Goal: Transaction & Acquisition: Subscribe to service/newsletter

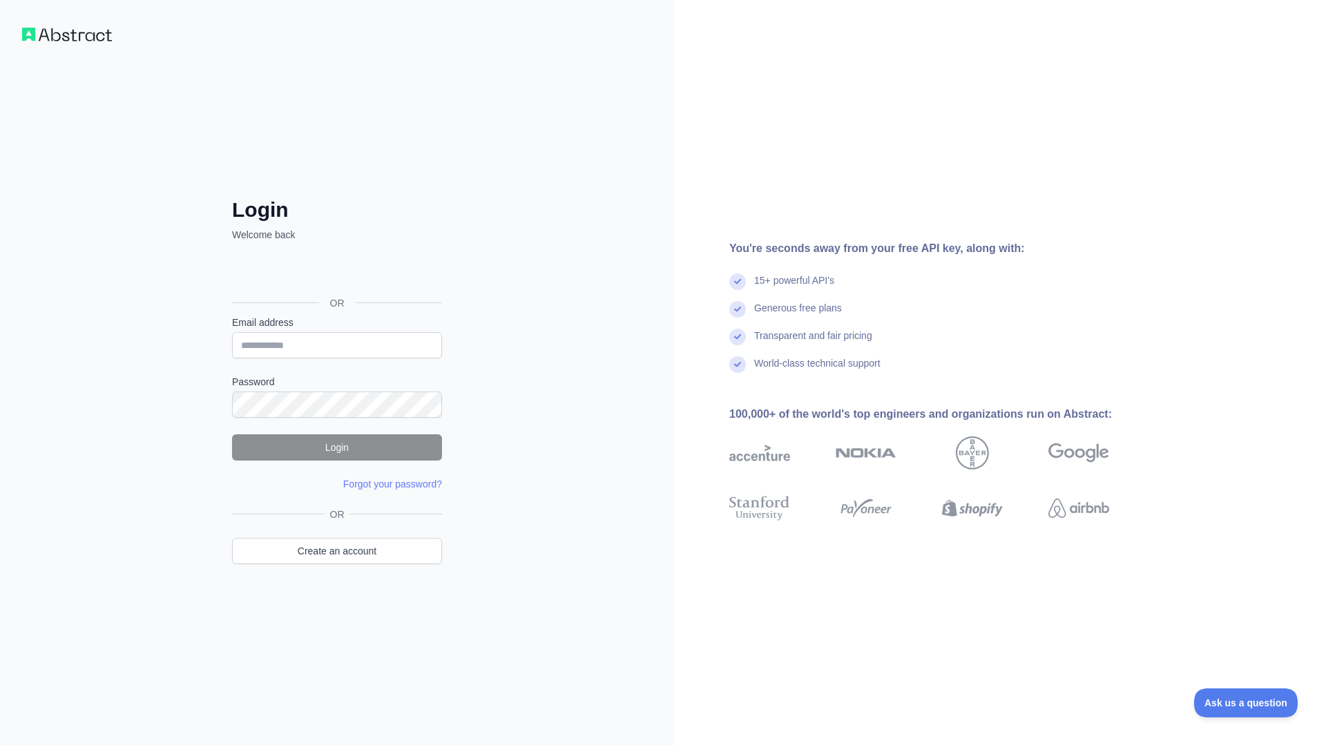
click at [59, 39] on img at bounding box center [67, 35] width 90 height 14
click at [326, 343] on input "Email address" at bounding box center [337, 345] width 210 height 26
type input "**********"
click at [360, 553] on link "Create an account" at bounding box center [337, 551] width 210 height 26
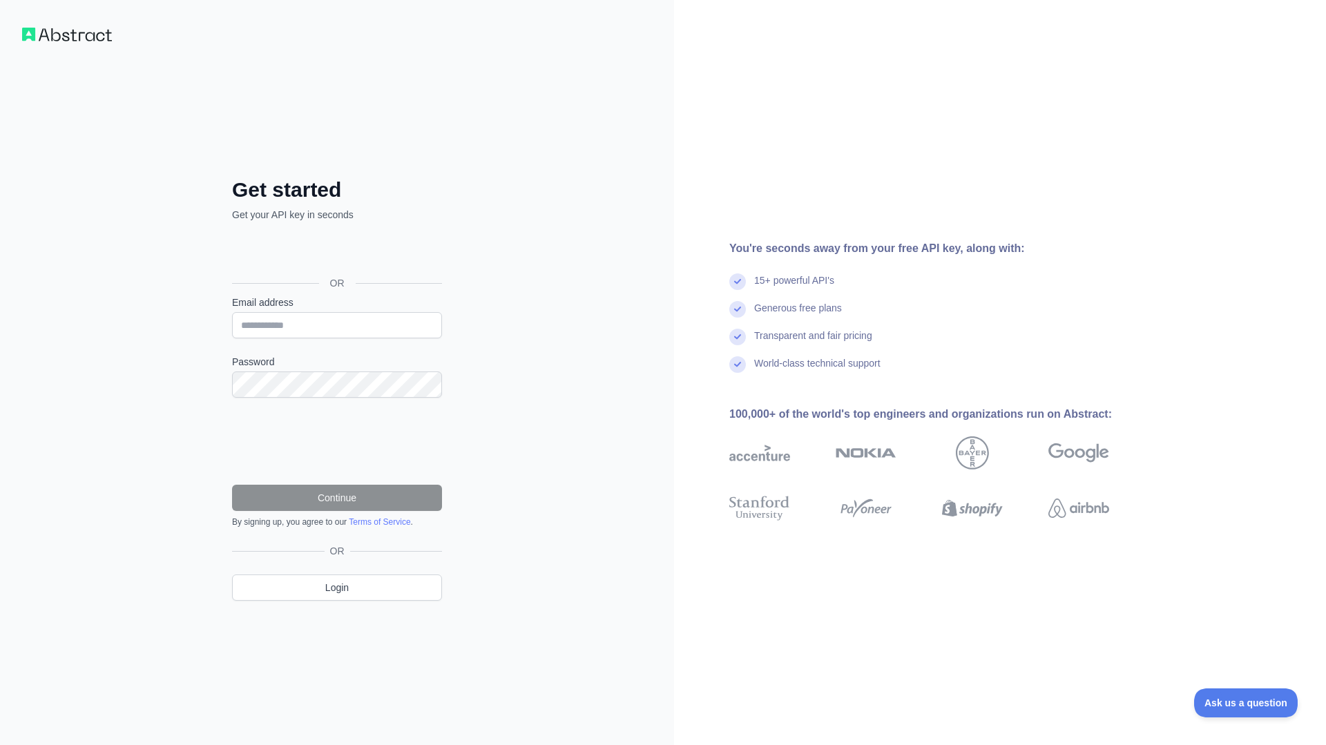
click at [787, 287] on div "15+ powerful API's" at bounding box center [794, 287] width 80 height 28
click at [297, 323] on input "Email address" at bounding box center [337, 325] width 210 height 26
click at [537, 478] on div "Get started Get your API key in seconds OR Email address Password Continue By s…" at bounding box center [337, 372] width 674 height 745
click at [336, 321] on input "Email address" at bounding box center [337, 325] width 210 height 26
type input "**********"
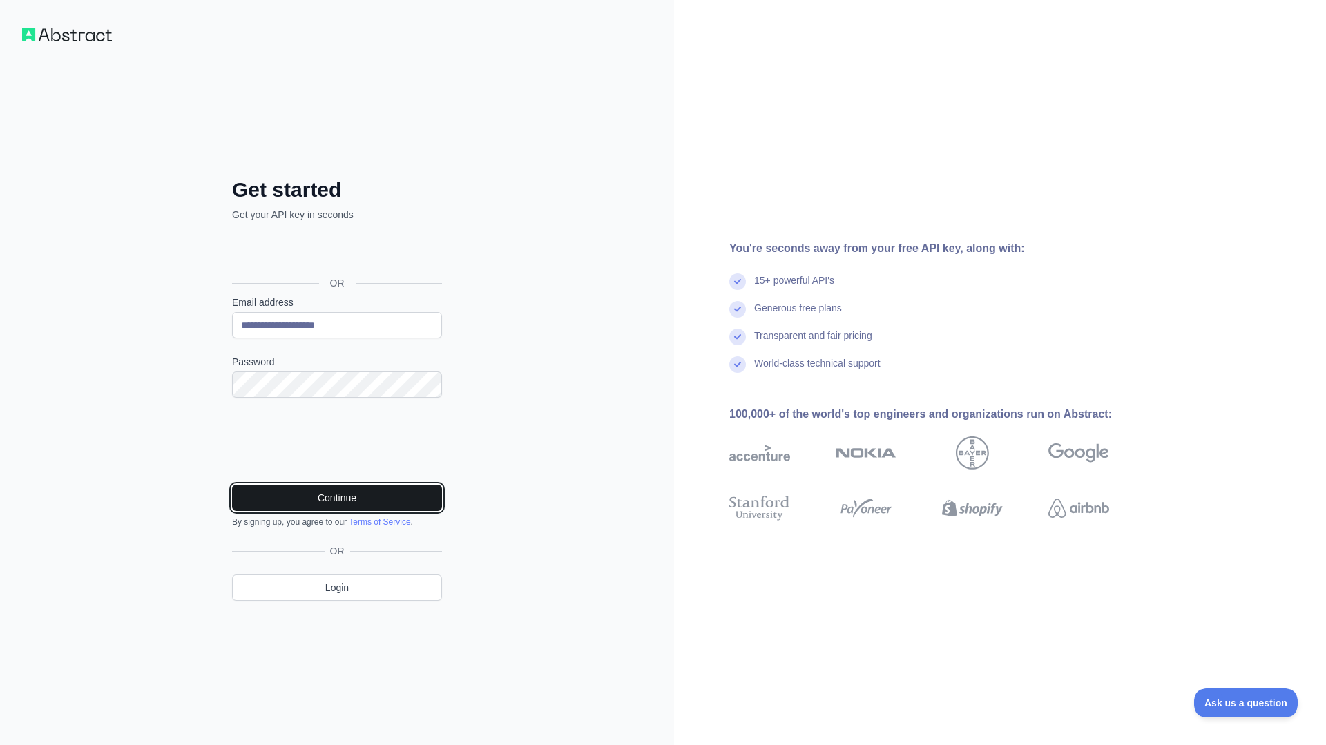
click at [350, 503] on button "Continue" at bounding box center [337, 498] width 210 height 26
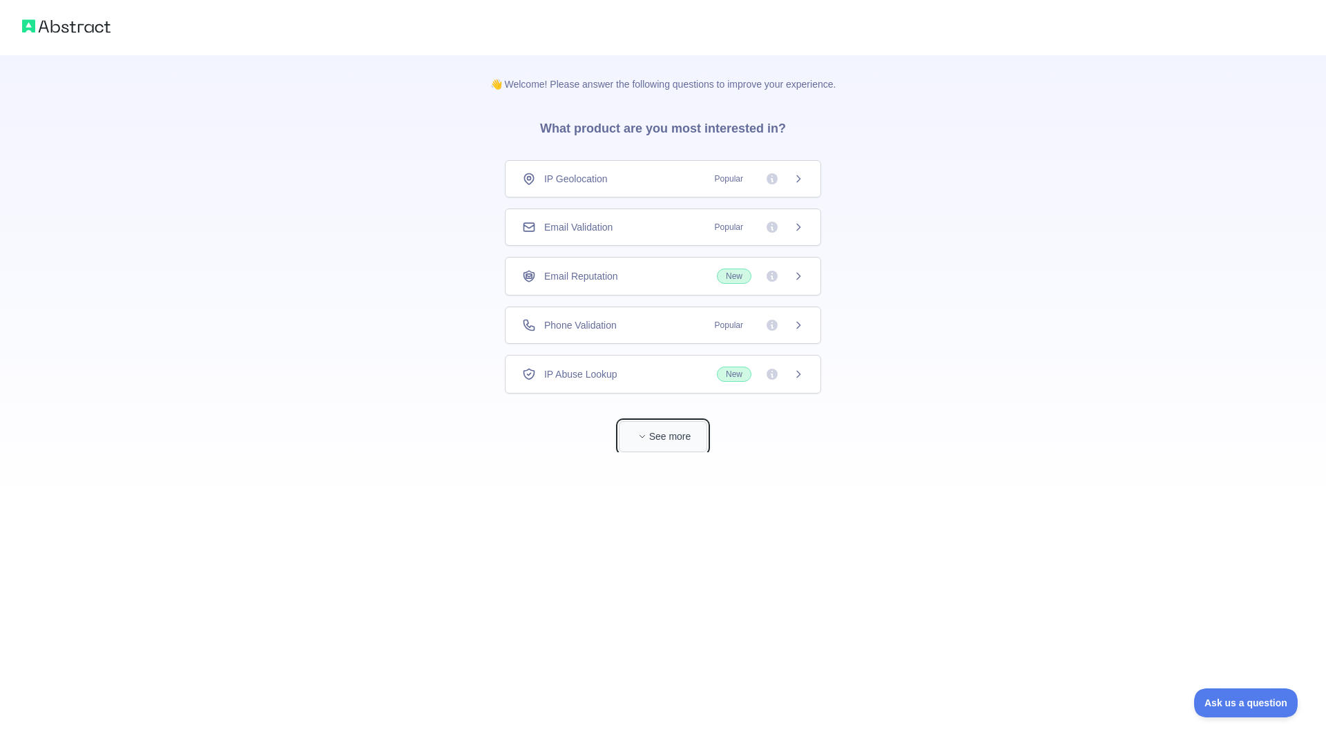
click at [672, 439] on button "See more" at bounding box center [663, 436] width 88 height 31
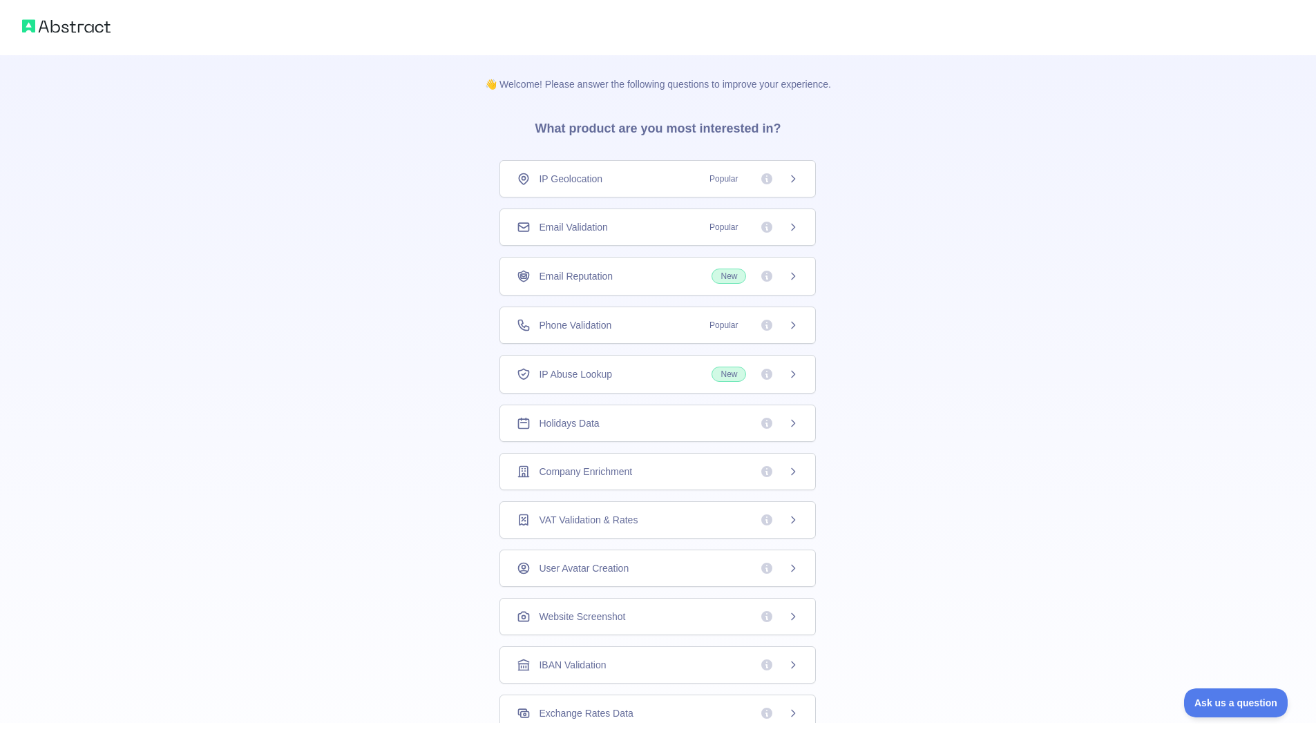
click at [790, 224] on icon at bounding box center [792, 227] width 11 height 11
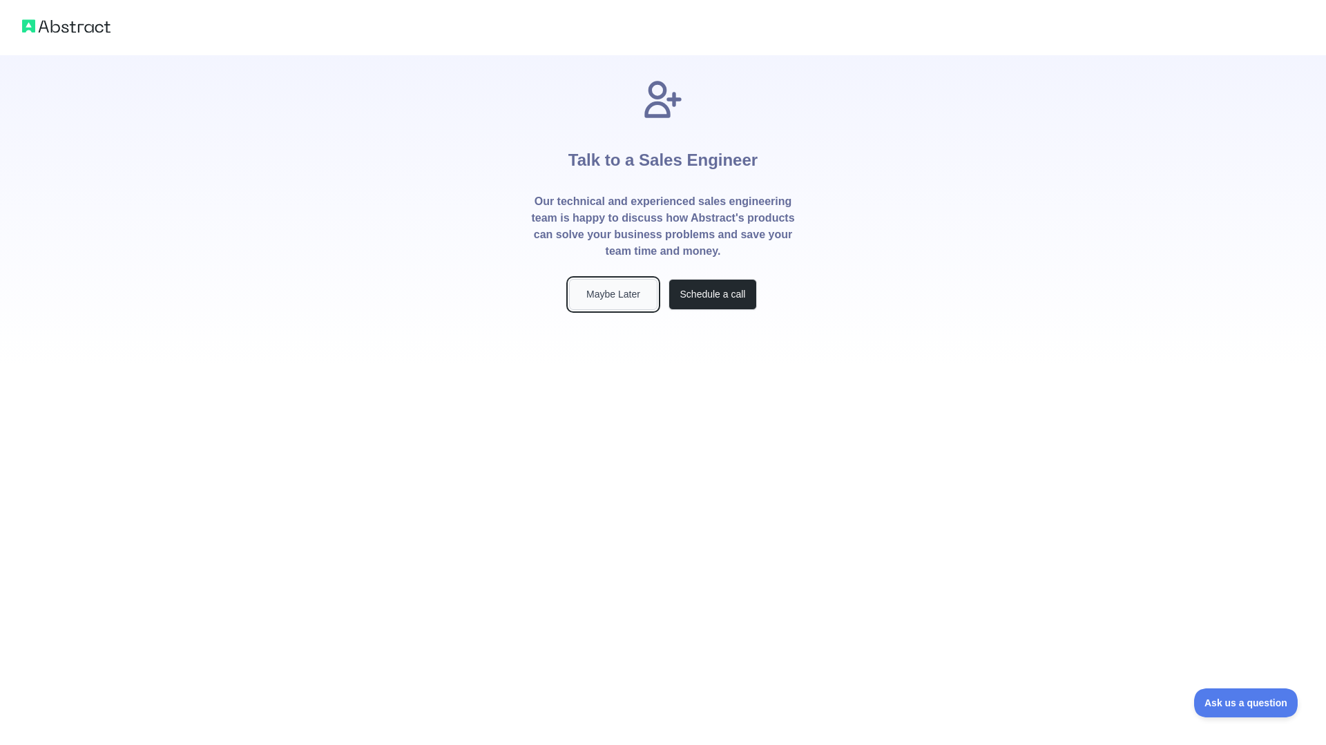
click at [631, 294] on button "Maybe Later" at bounding box center [613, 294] width 88 height 31
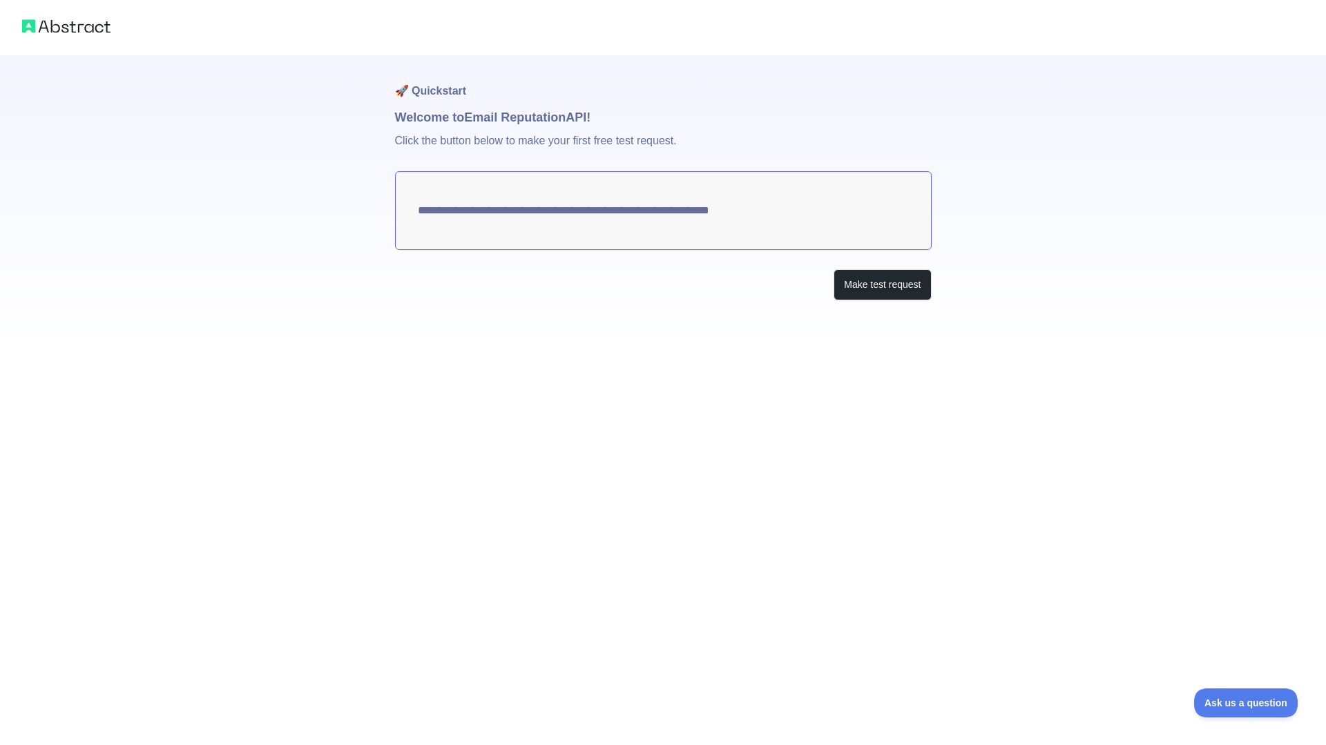
click at [628, 294] on div "Make test request" at bounding box center [663, 284] width 537 height 31
click at [889, 294] on button "Make test request" at bounding box center [882, 284] width 97 height 31
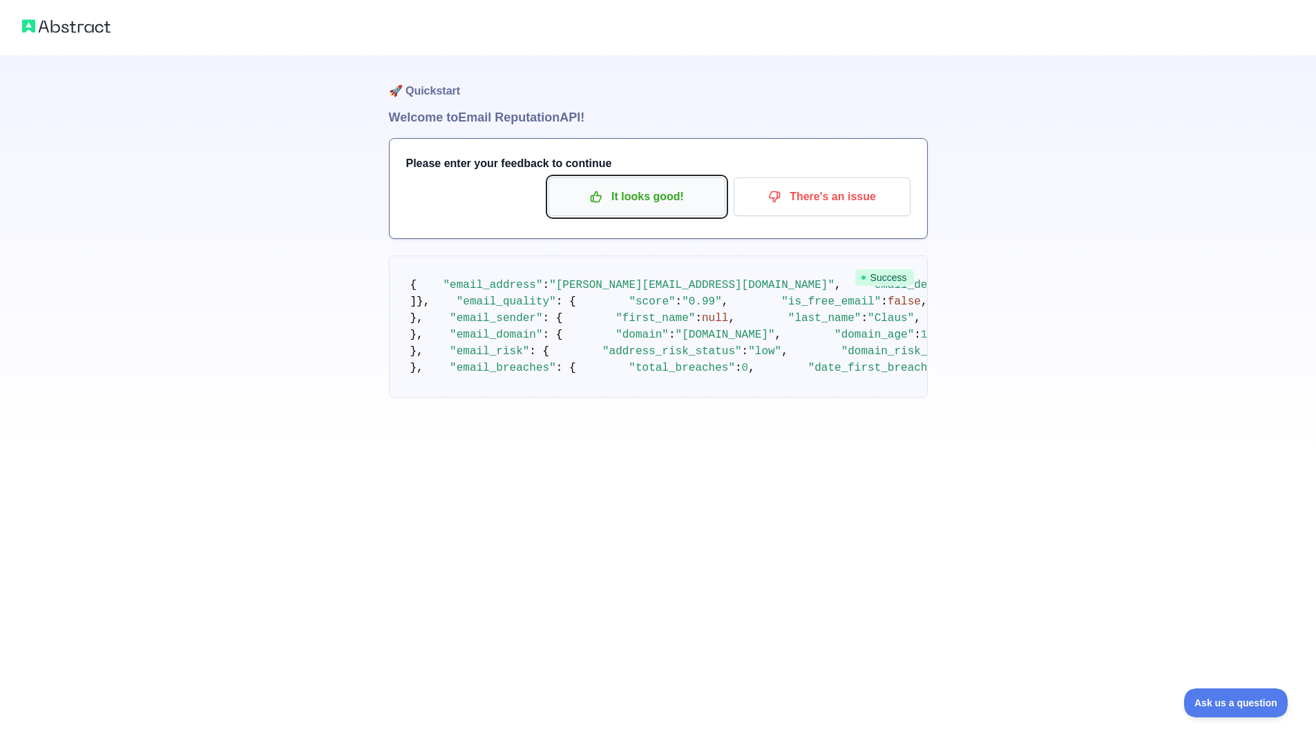
click at [619, 200] on p "It looks good!" at bounding box center [637, 196] width 156 height 23
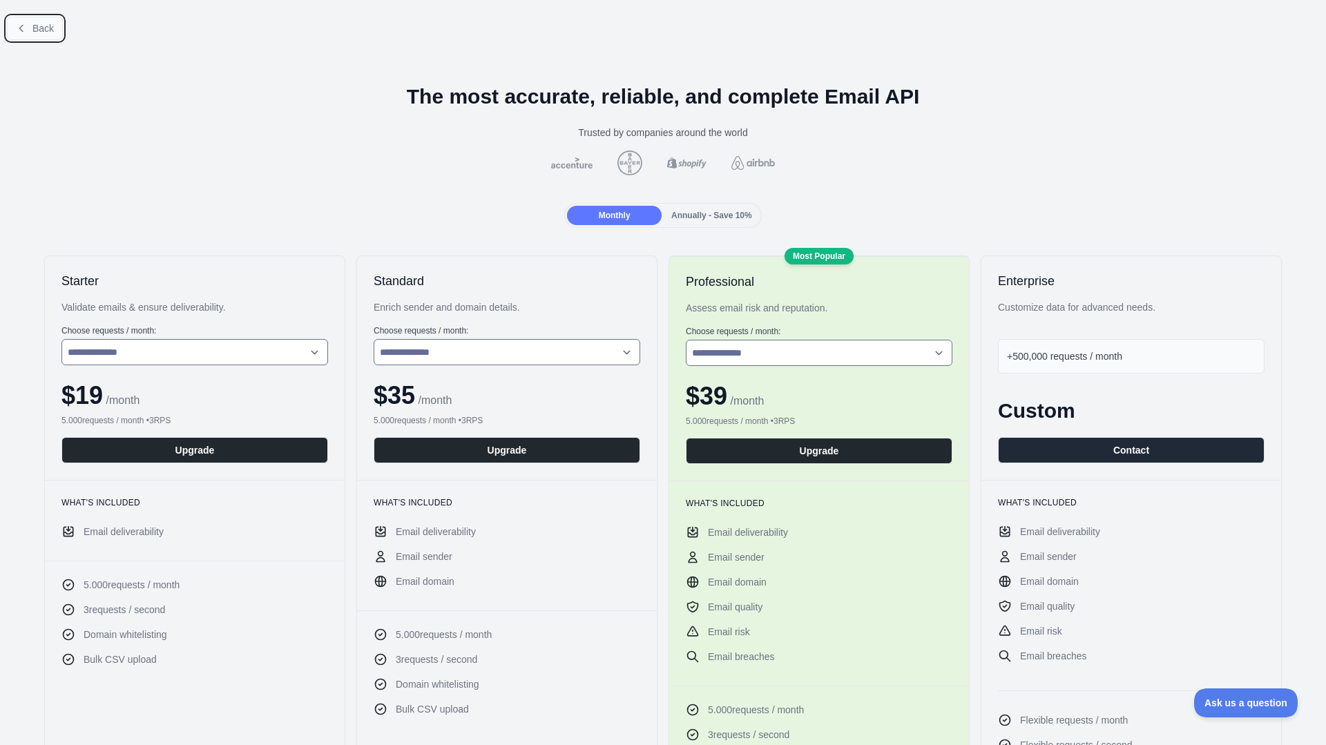
click at [39, 39] on button "Back" at bounding box center [35, 28] width 56 height 23
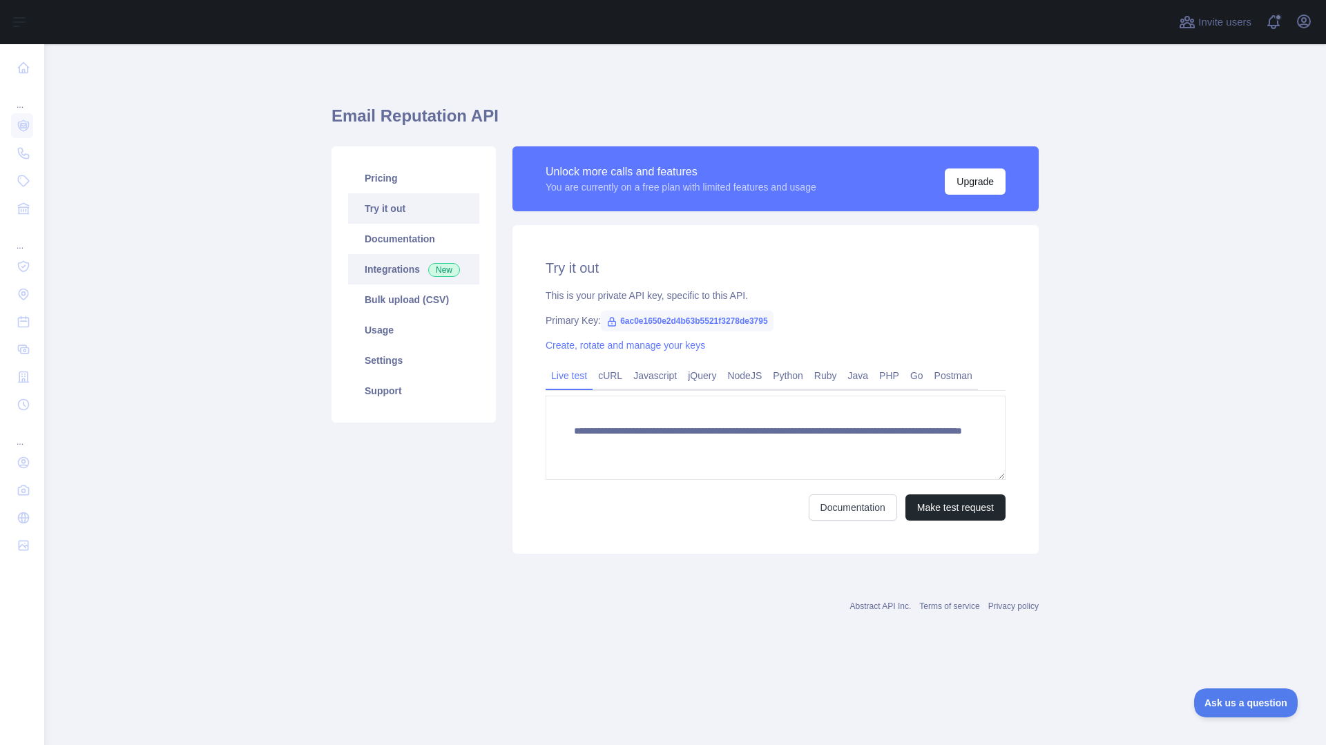
click at [399, 276] on link "Integrations New" at bounding box center [413, 269] width 131 height 30
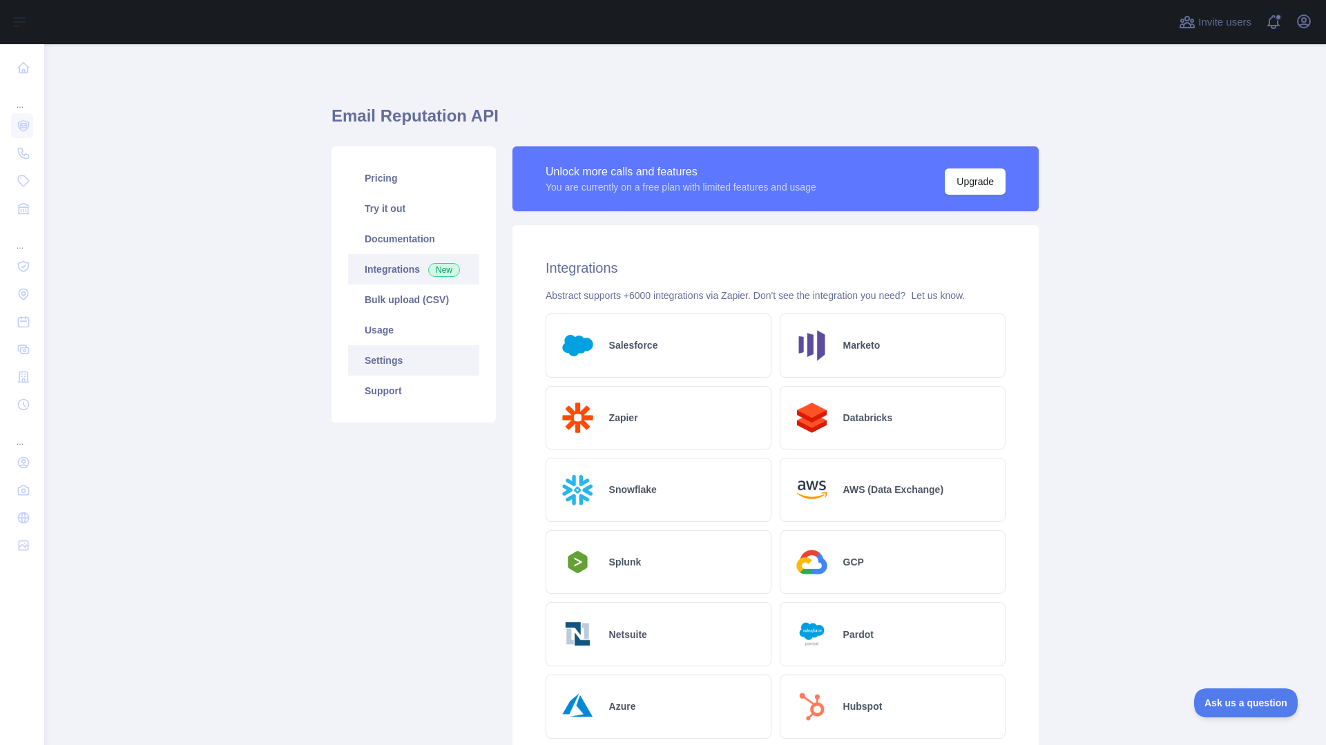
click at [387, 348] on link "Settings" at bounding box center [413, 360] width 131 height 30
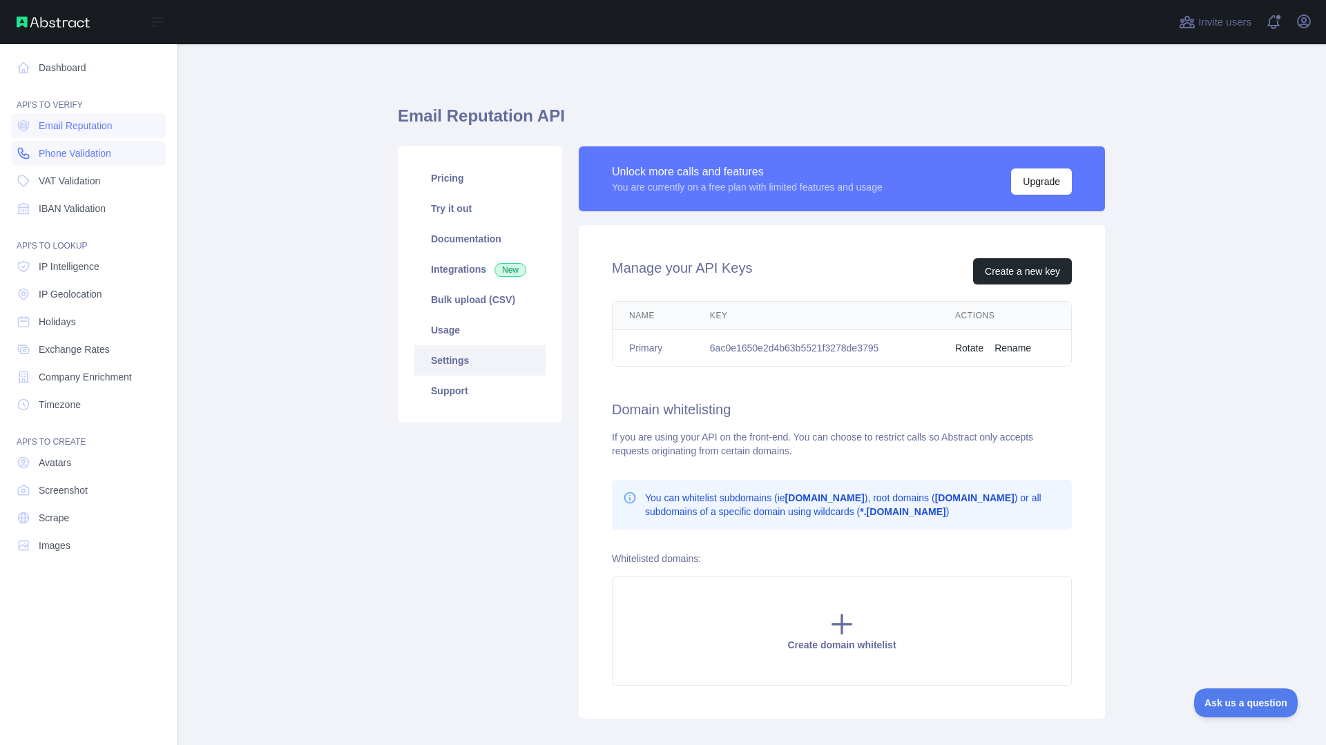
click at [72, 151] on span "Phone Validation" at bounding box center [75, 153] width 73 height 14
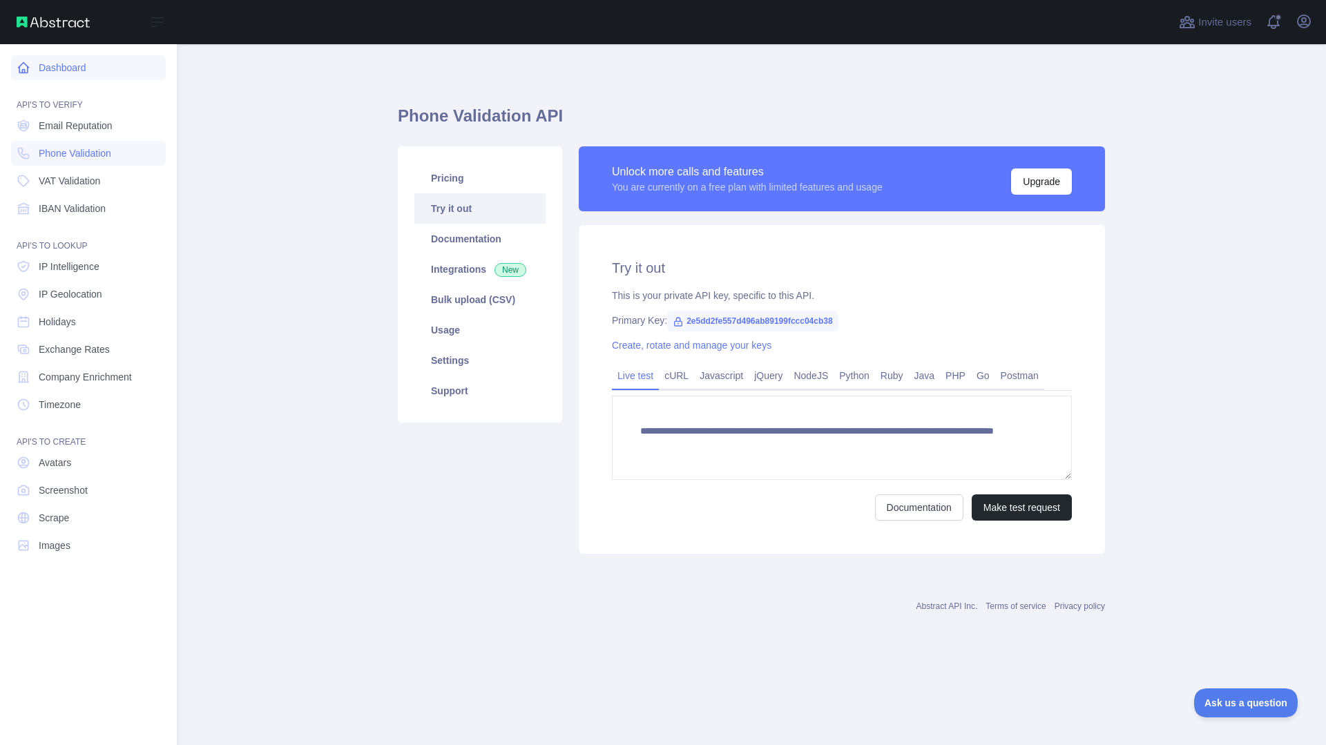
click at [51, 62] on link "Dashboard" at bounding box center [88, 67] width 155 height 25
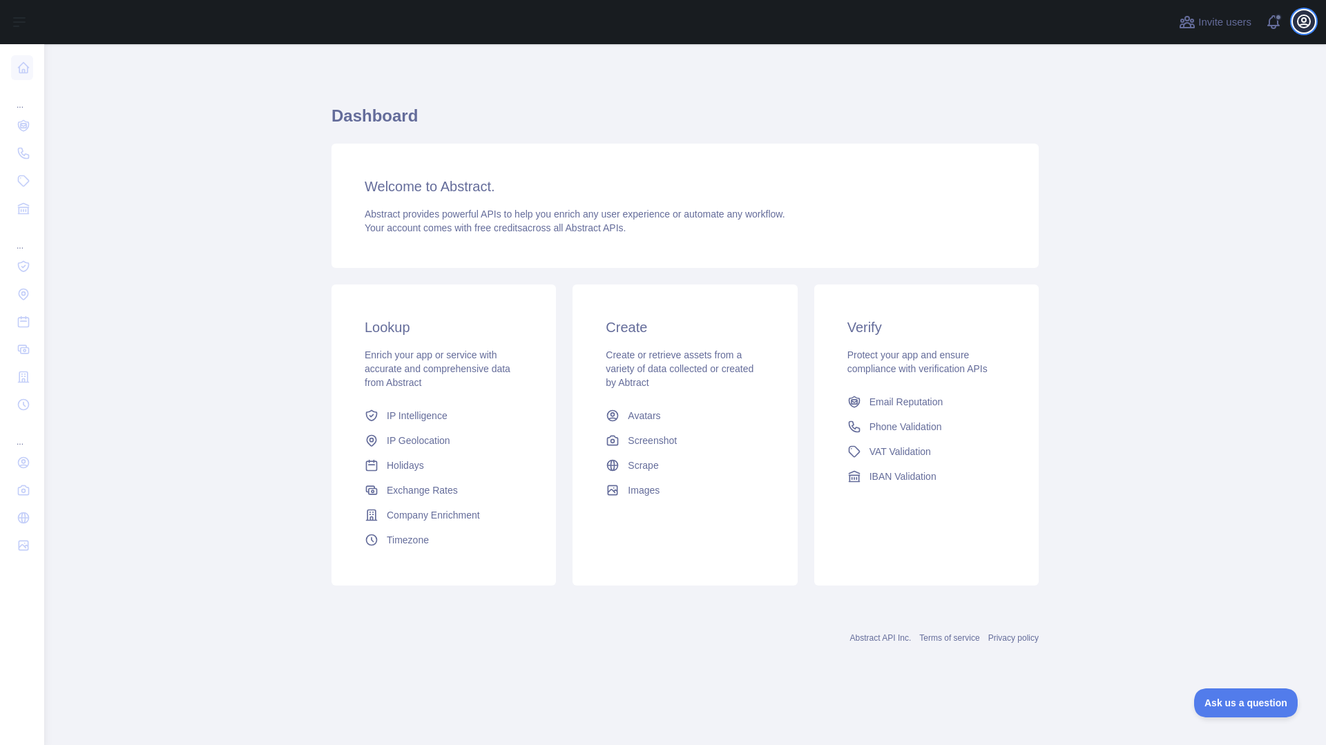
click at [1305, 21] on icon "button" at bounding box center [1304, 21] width 12 height 12
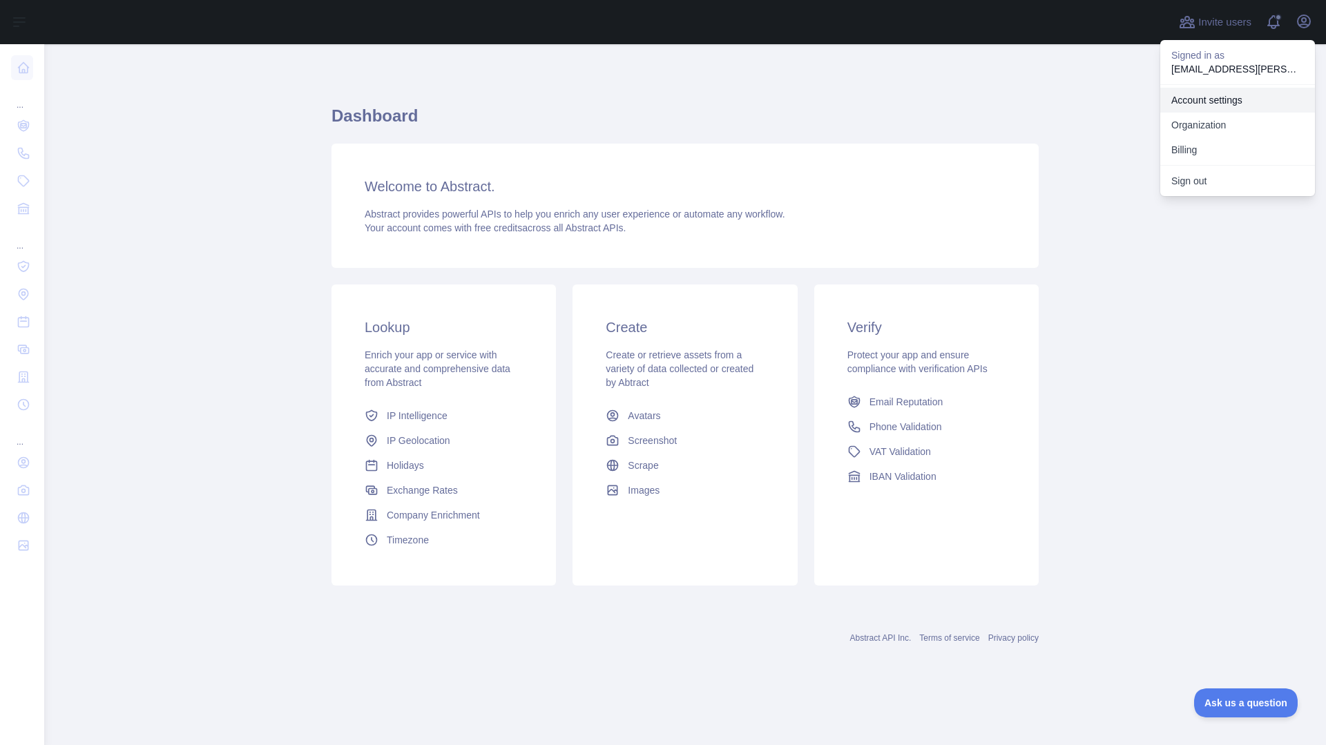
click at [1217, 108] on link "Account settings" at bounding box center [1237, 100] width 155 height 25
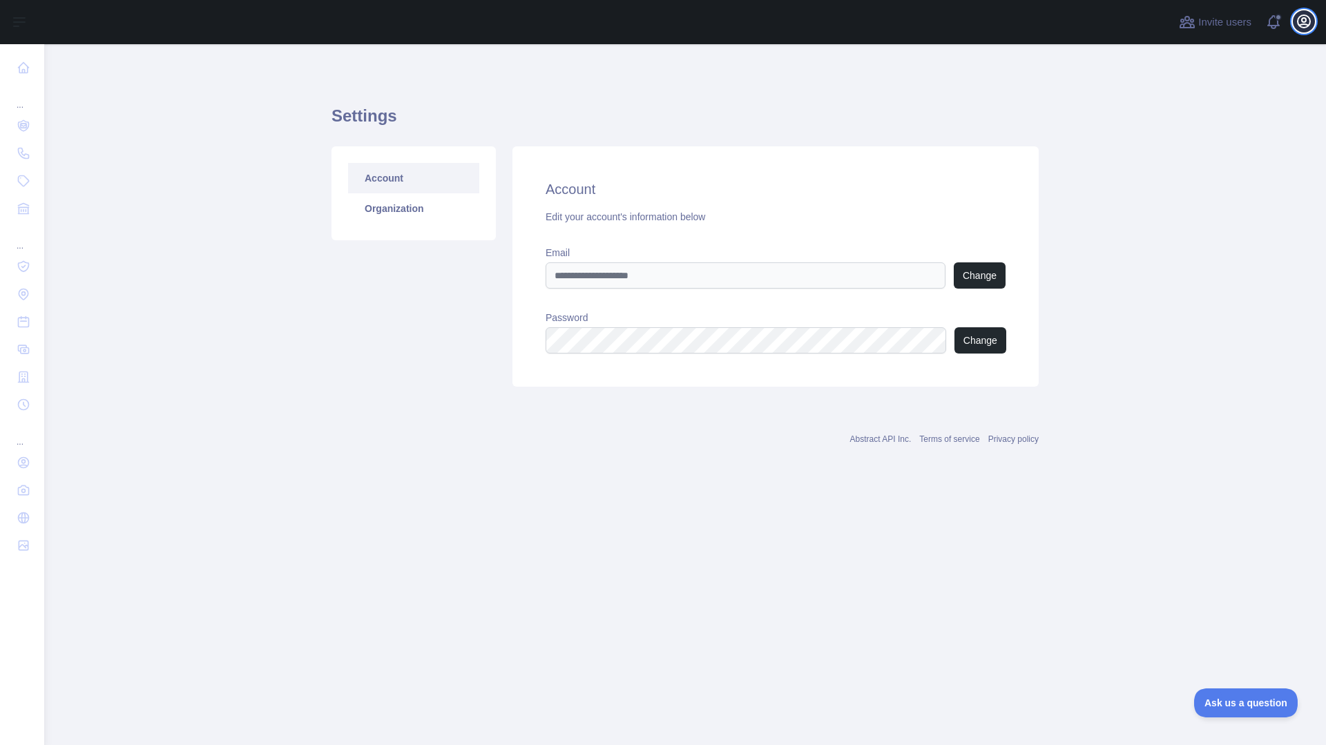
click at [1311, 23] on icon "button" at bounding box center [1304, 21] width 17 height 17
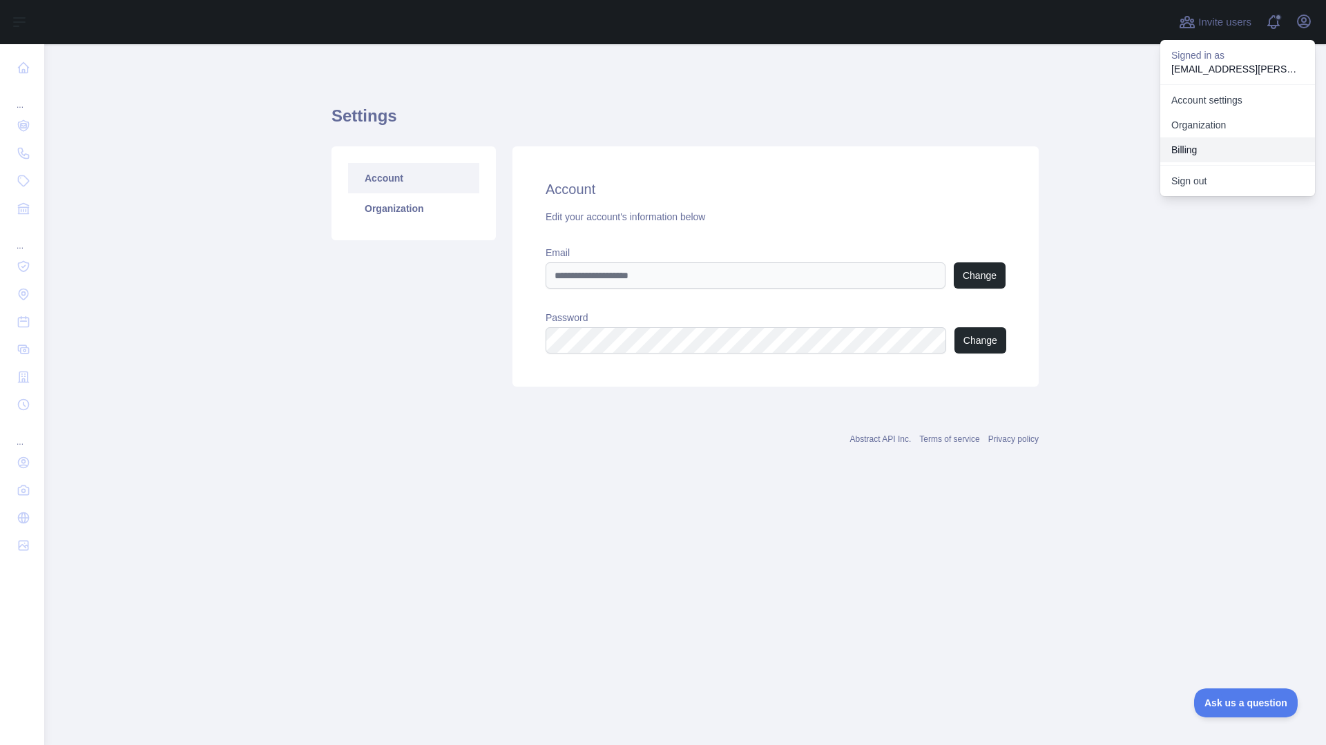
click at [1187, 151] on button "Billing" at bounding box center [1237, 149] width 155 height 25
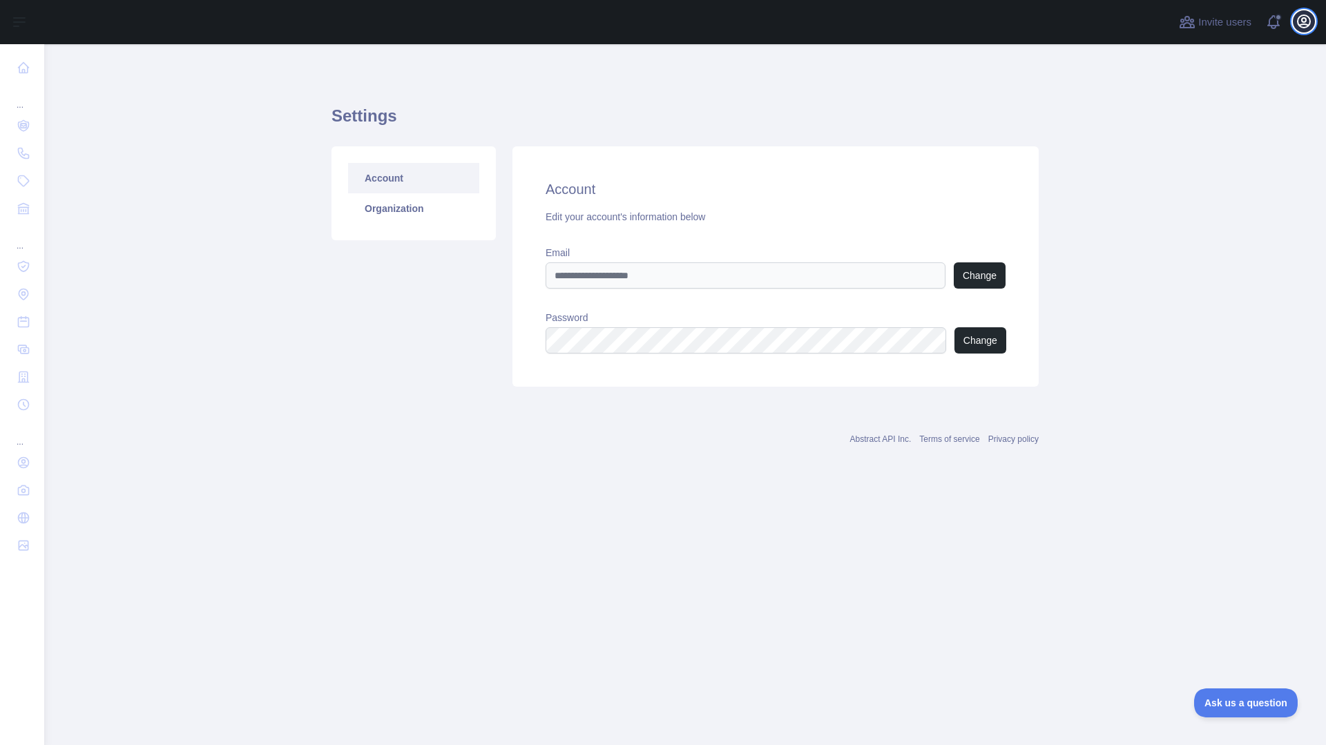
click at [1304, 22] on icon "button" at bounding box center [1304, 21] width 12 height 12
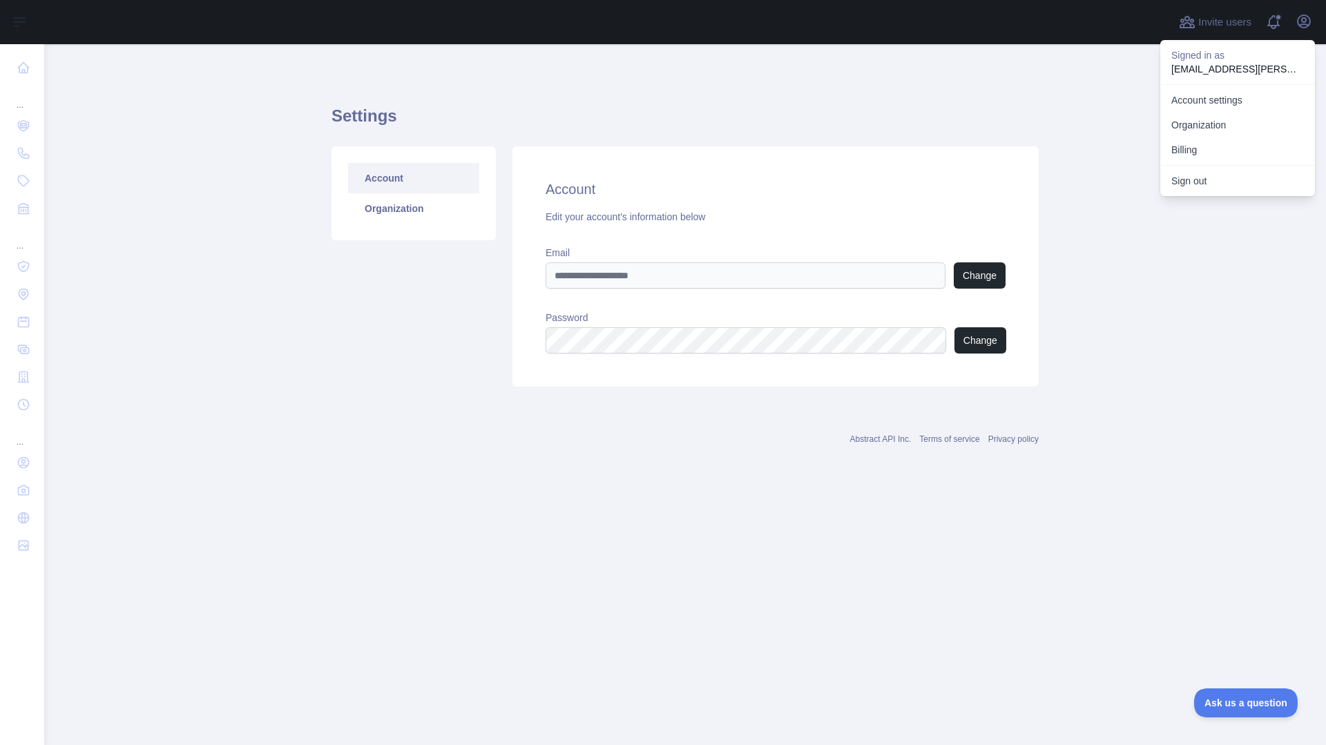
click at [1115, 73] on main "Settings Account Organization Account Edit your account's information below Ema…" at bounding box center [685, 394] width 1282 height 701
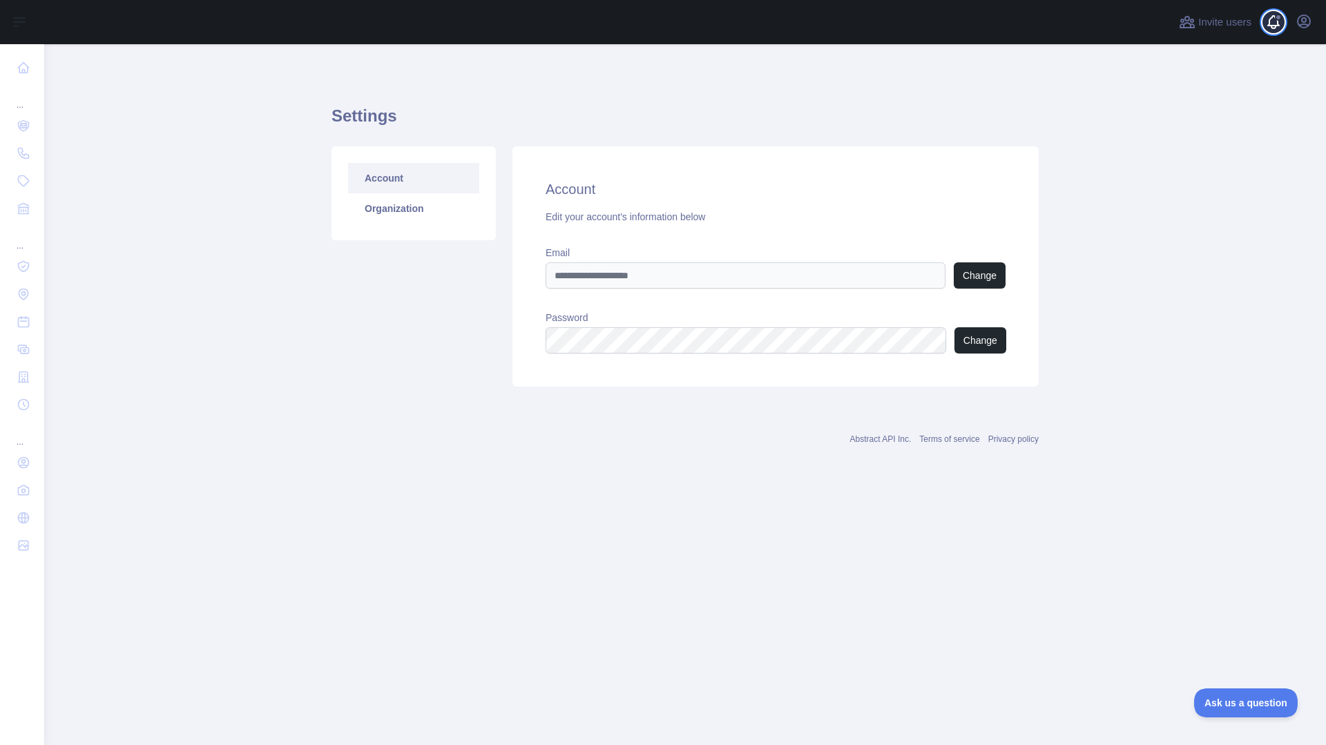
click at [1267, 26] on span at bounding box center [1279, 22] width 28 height 44
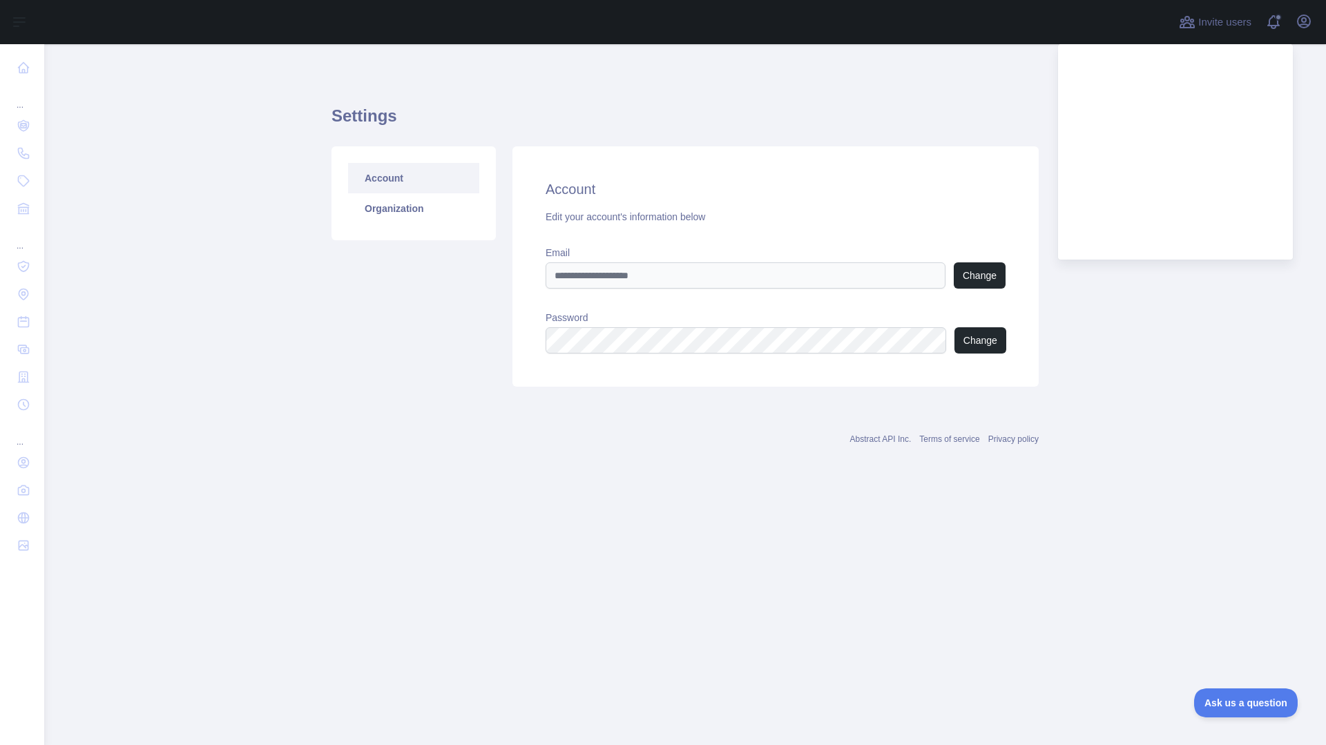
click at [1013, 78] on div "Settings Account Organization Account Edit your account's information below Ema…" at bounding box center [684, 241] width 707 height 329
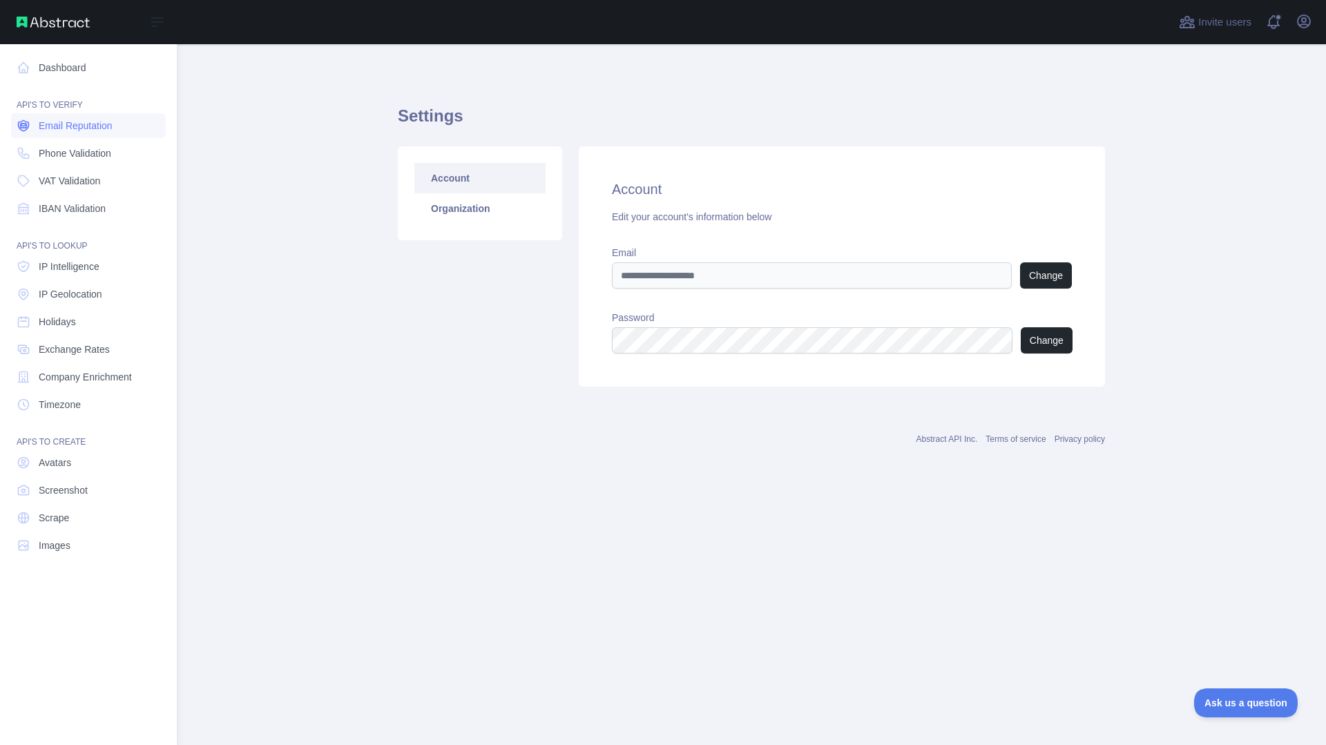
click at [28, 133] on link "Email Reputation" at bounding box center [88, 125] width 155 height 25
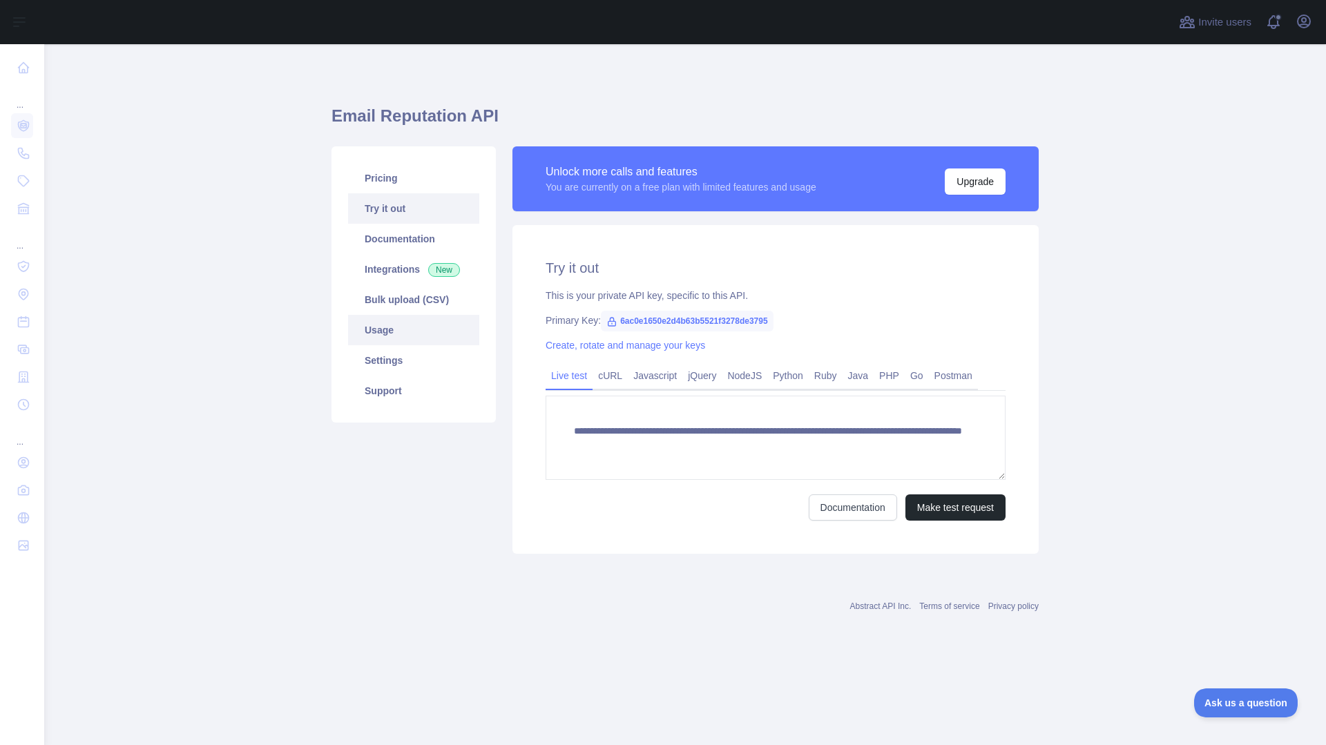
click at [391, 336] on link "Usage" at bounding box center [413, 330] width 131 height 30
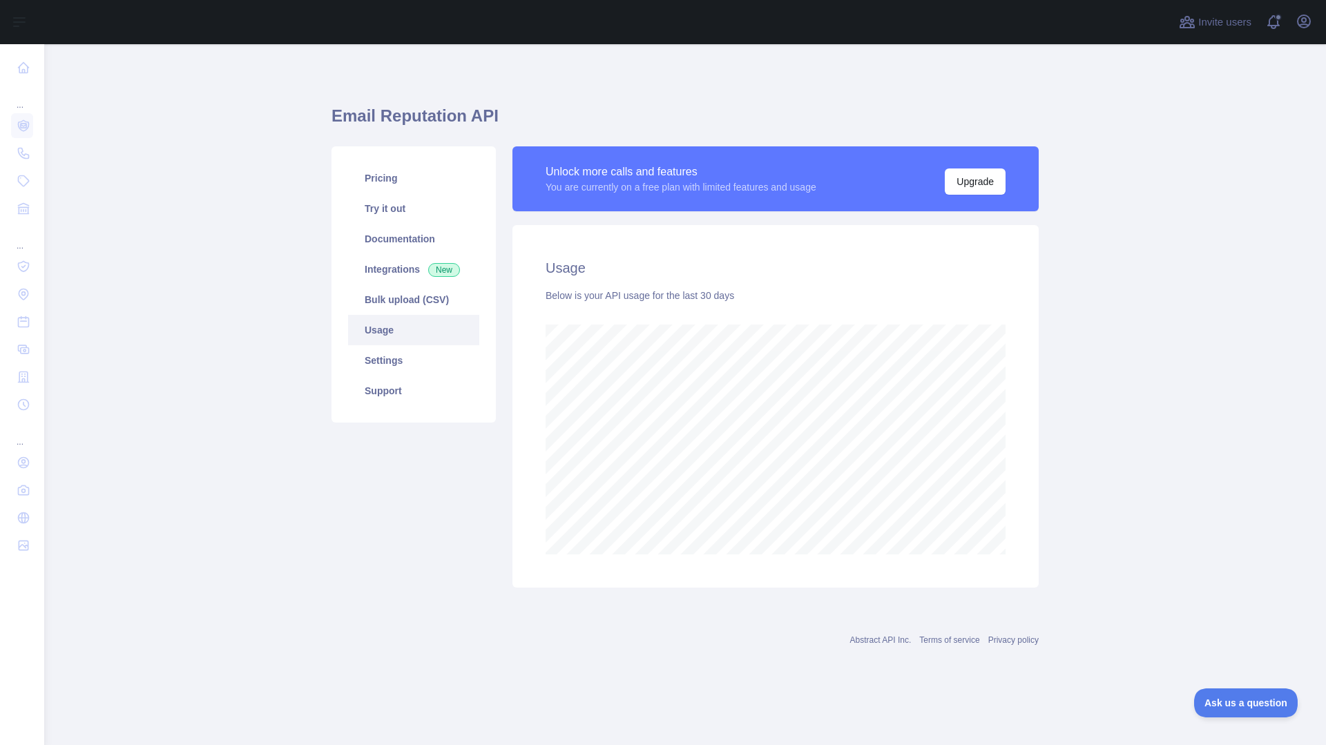
scroll to position [701, 1282]
click at [389, 359] on link "Settings" at bounding box center [413, 360] width 131 height 30
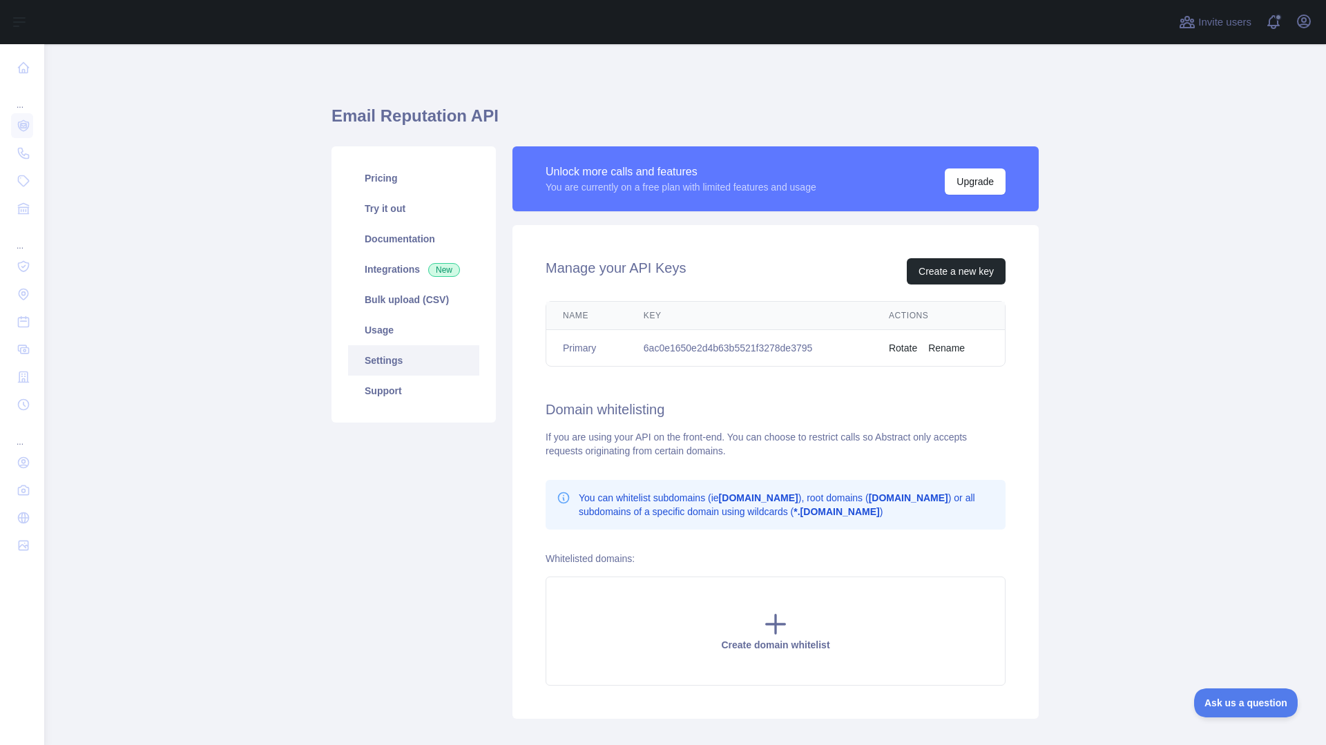
click at [700, 352] on td "6ac0e1650e2d4b63b5521f3278de3795" at bounding box center [749, 348] width 245 height 37
copy td "6ac0e1650e2d4b63b5521f3278de3795"
click at [385, 263] on link "Integrations New" at bounding box center [413, 269] width 131 height 30
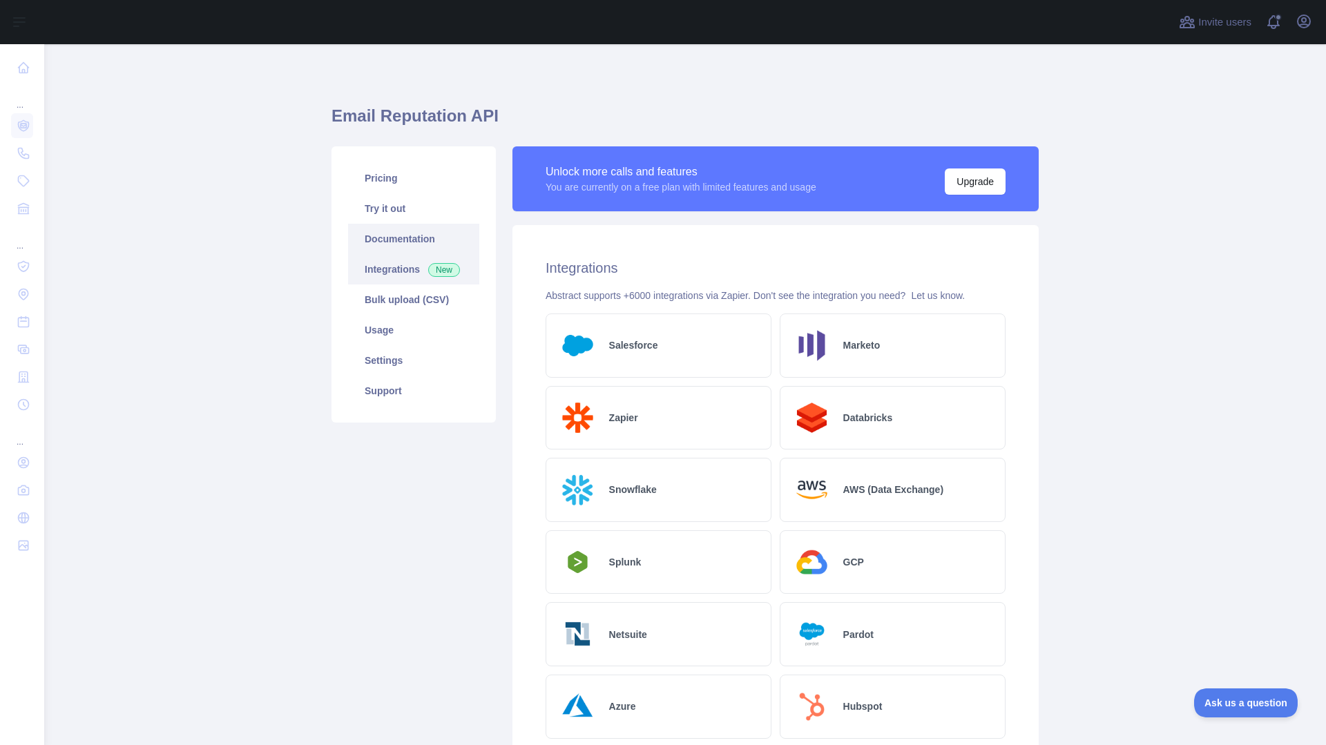
click at [392, 238] on link "Documentation" at bounding box center [413, 239] width 131 height 30
click at [375, 183] on link "Pricing" at bounding box center [413, 178] width 131 height 30
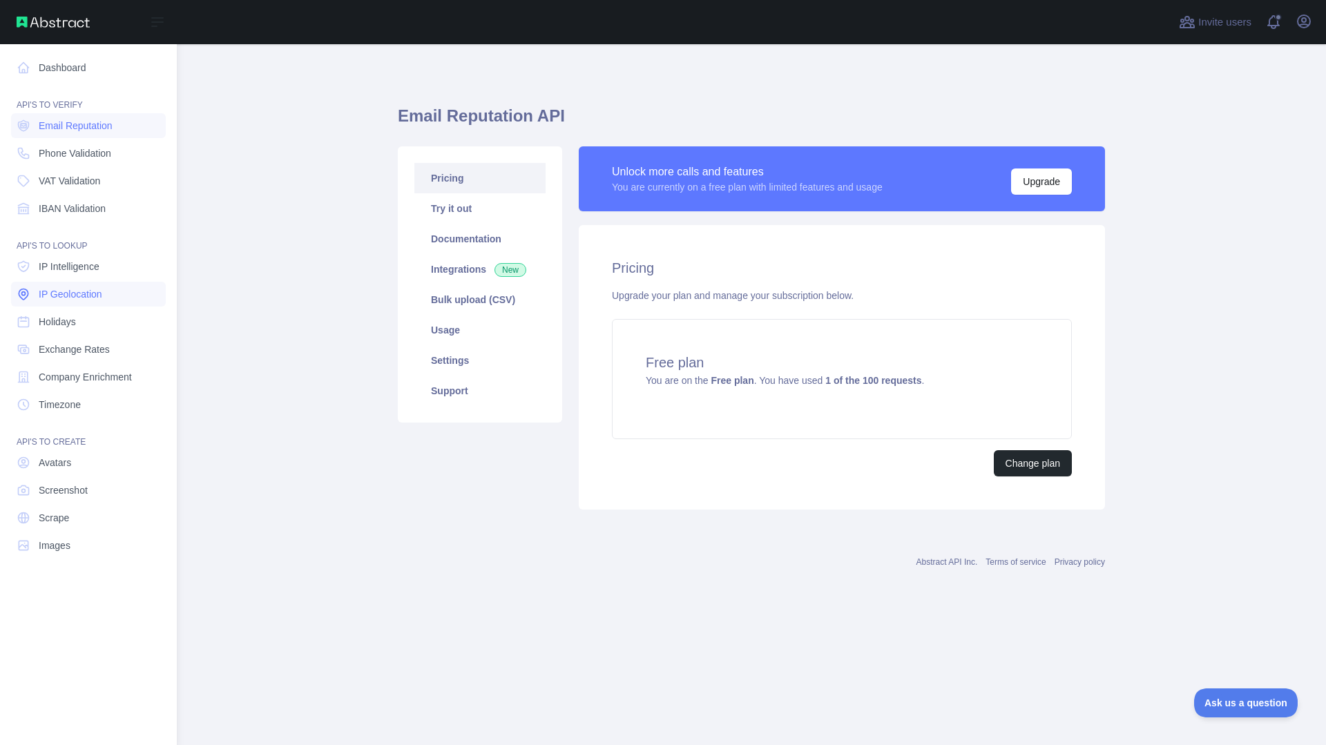
click at [88, 292] on span "IP Geolocation" at bounding box center [71, 294] width 64 height 14
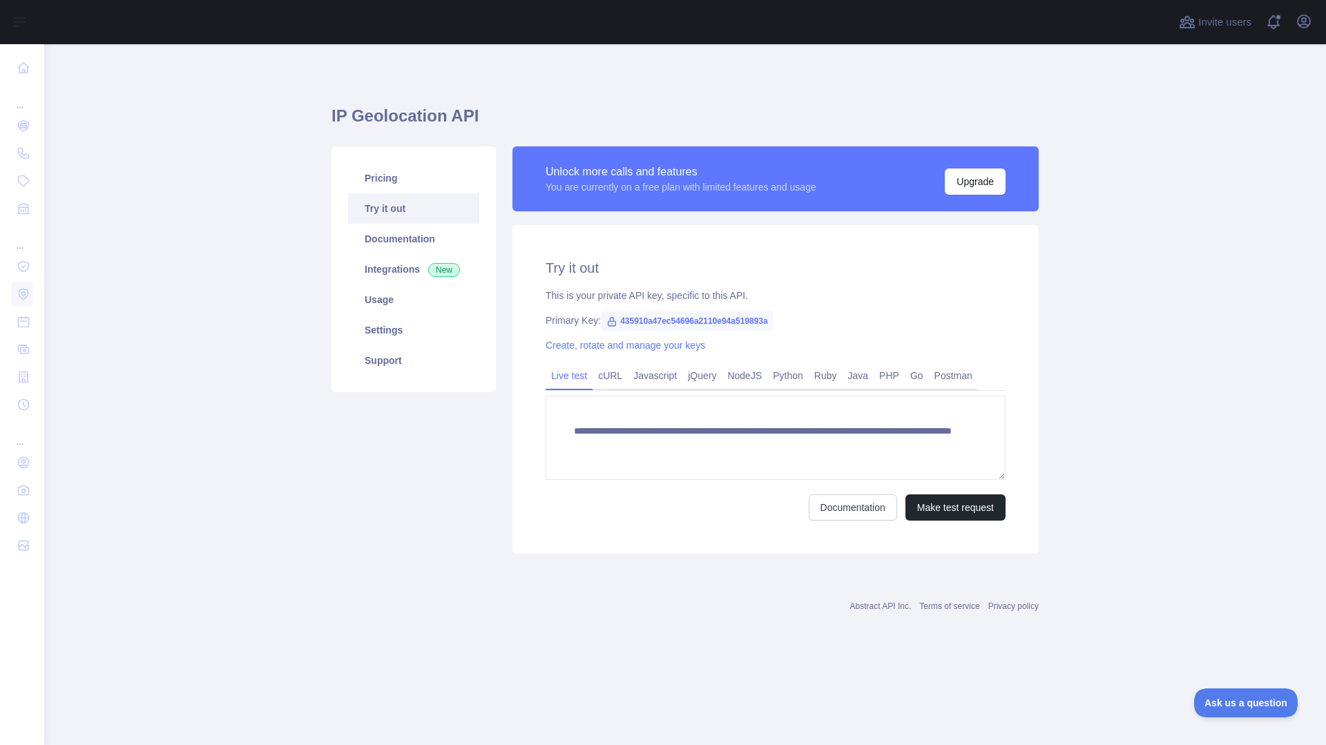
click at [680, 319] on span "435910a47ec54696a2110e94a519893a" at bounding box center [687, 321] width 173 height 21
copy span "435910a47ec54696a2110e94a519893a"
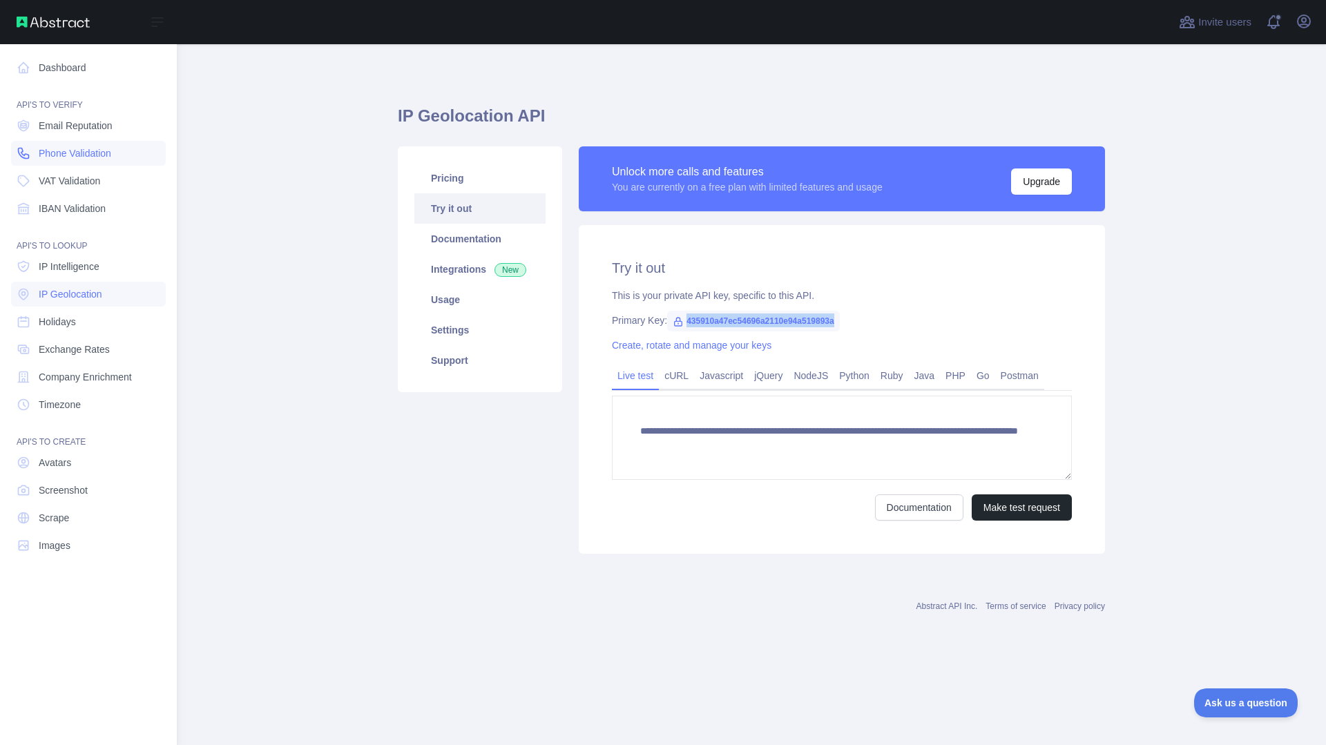
click at [66, 160] on span "Phone Validation" at bounding box center [75, 153] width 73 height 14
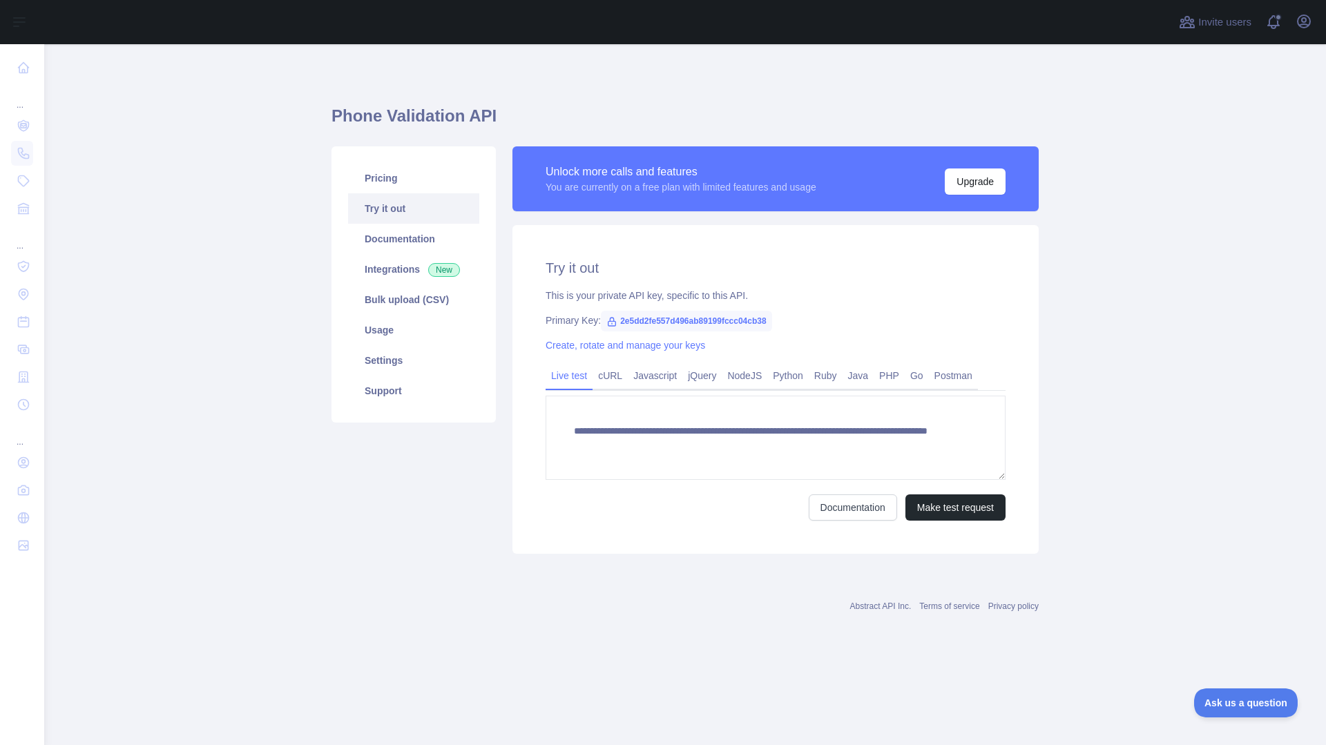
click at [693, 321] on span "2e5dd2fe557d496ab89199fccc04cb38" at bounding box center [686, 321] width 171 height 21
copy span "2e5dd2fe557d496ab89199fccc04cb38"
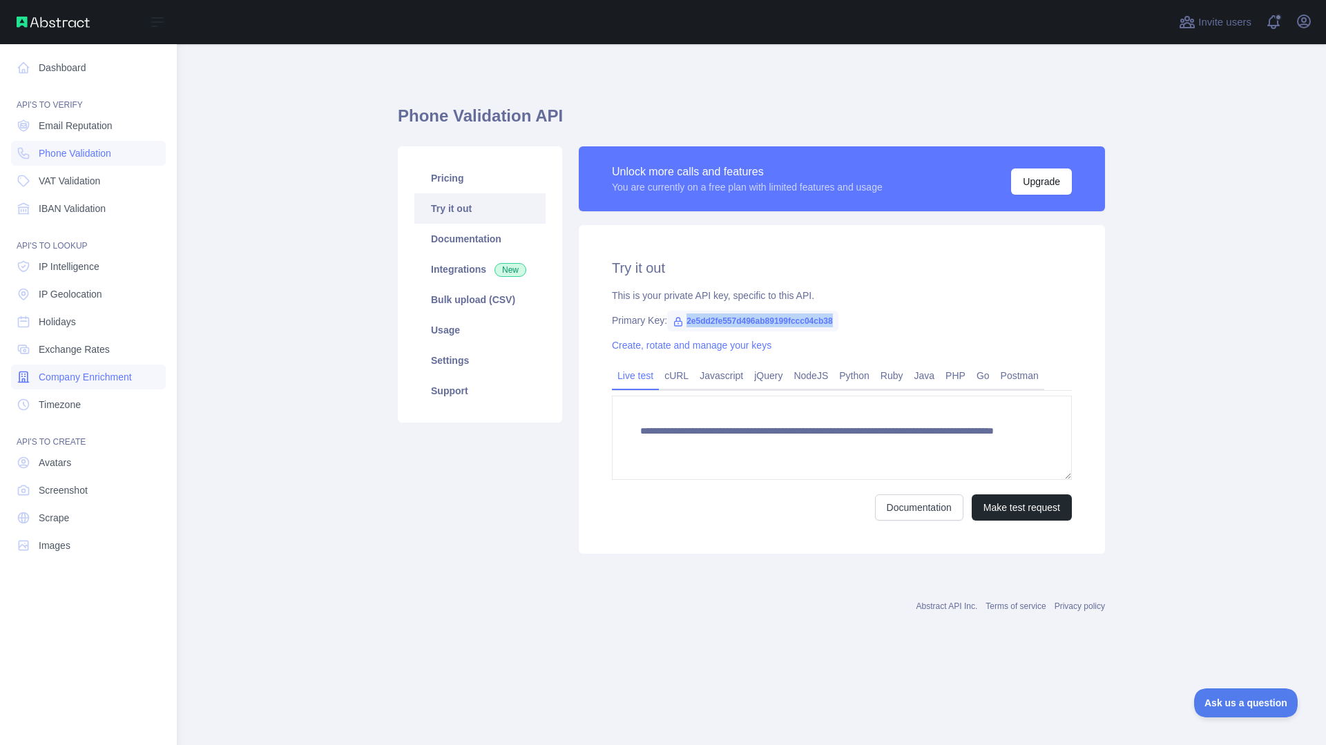
click at [103, 376] on span "Company Enrichment" at bounding box center [85, 377] width 93 height 14
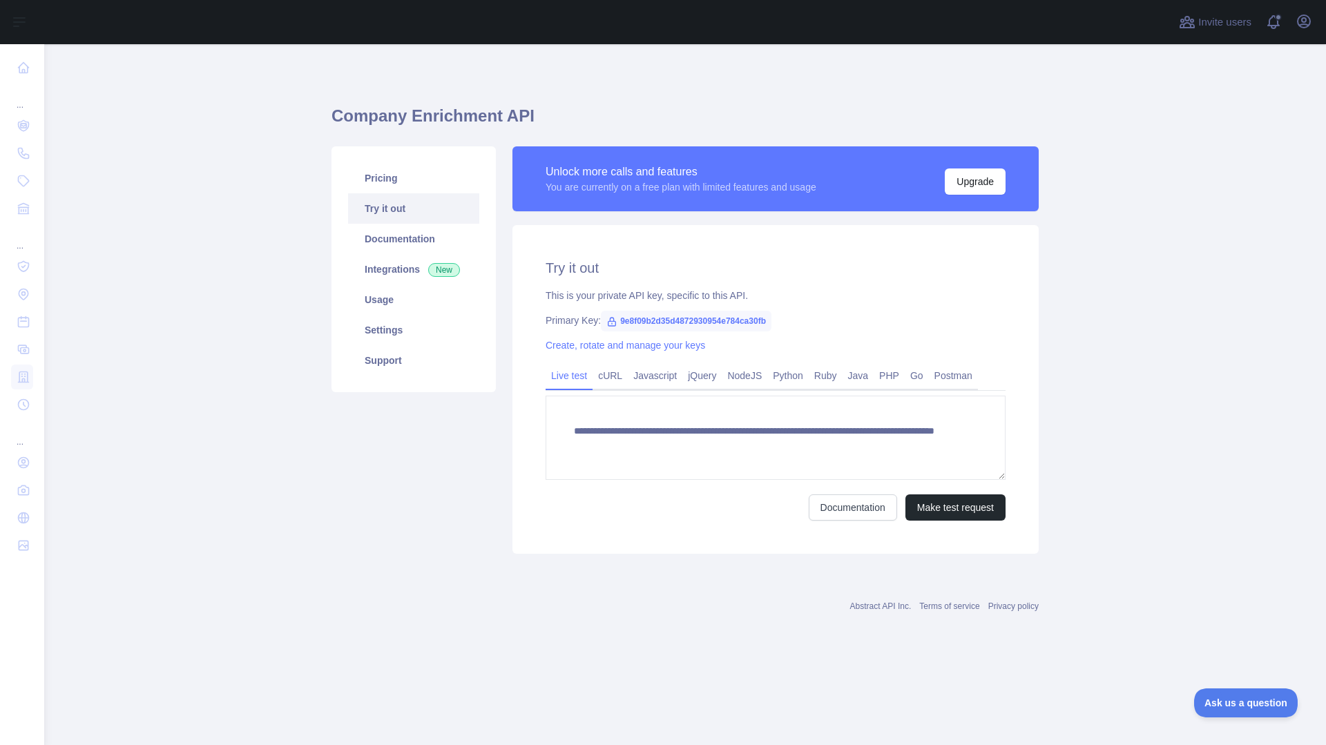
click at [687, 320] on span "9e8f09b2d35d4872930954e784ca30fb" at bounding box center [686, 321] width 171 height 21
copy span "9e8f09b2d35d4872930954e784ca30fb"
